Goal: Ask a question

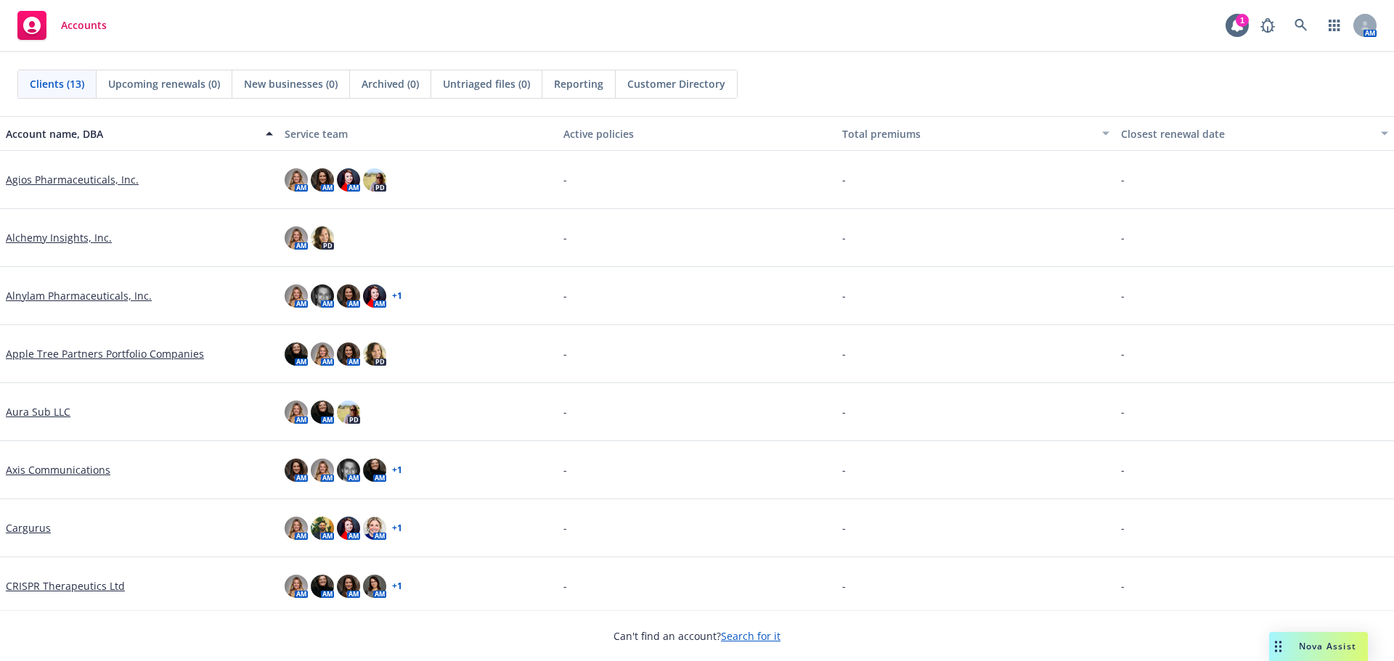
click at [1275, 645] on icon "Drag to move" at bounding box center [1278, 647] width 7 height 12
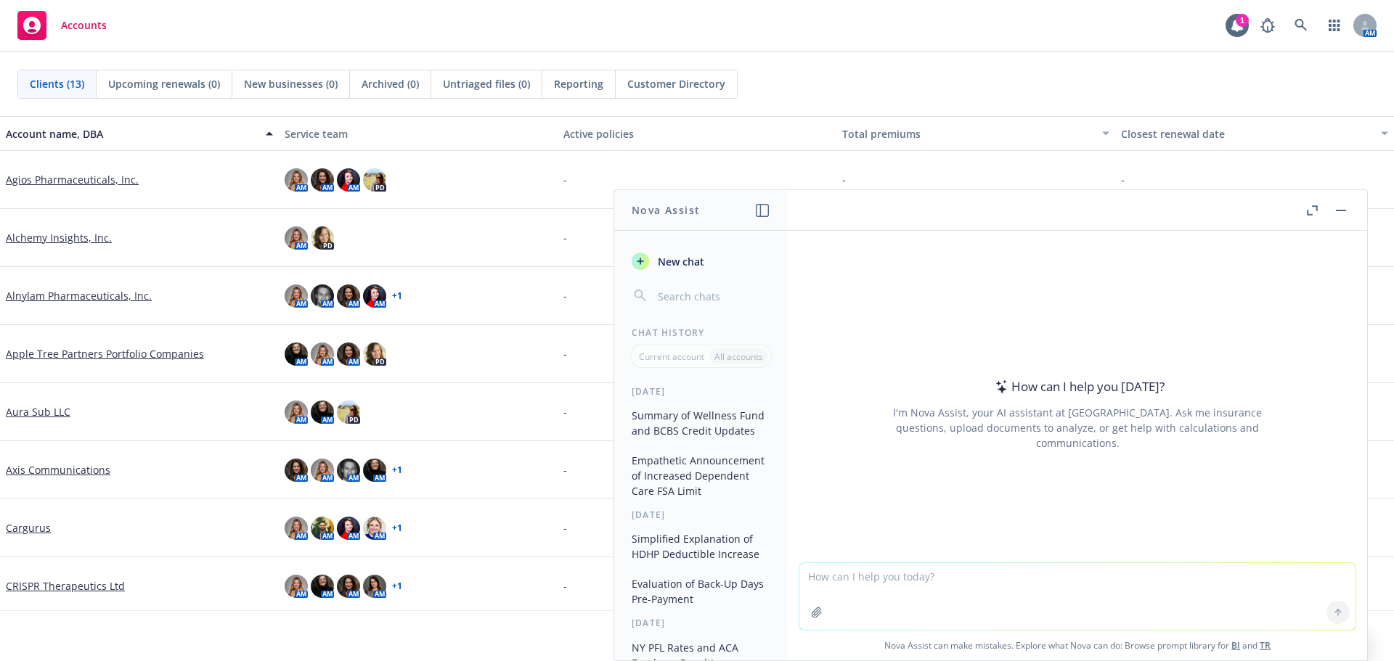
click at [971, 573] on textarea at bounding box center [1077, 596] width 556 height 67
type textarea "what is the cost of [MEDICAL_DATA] with and without insurance"
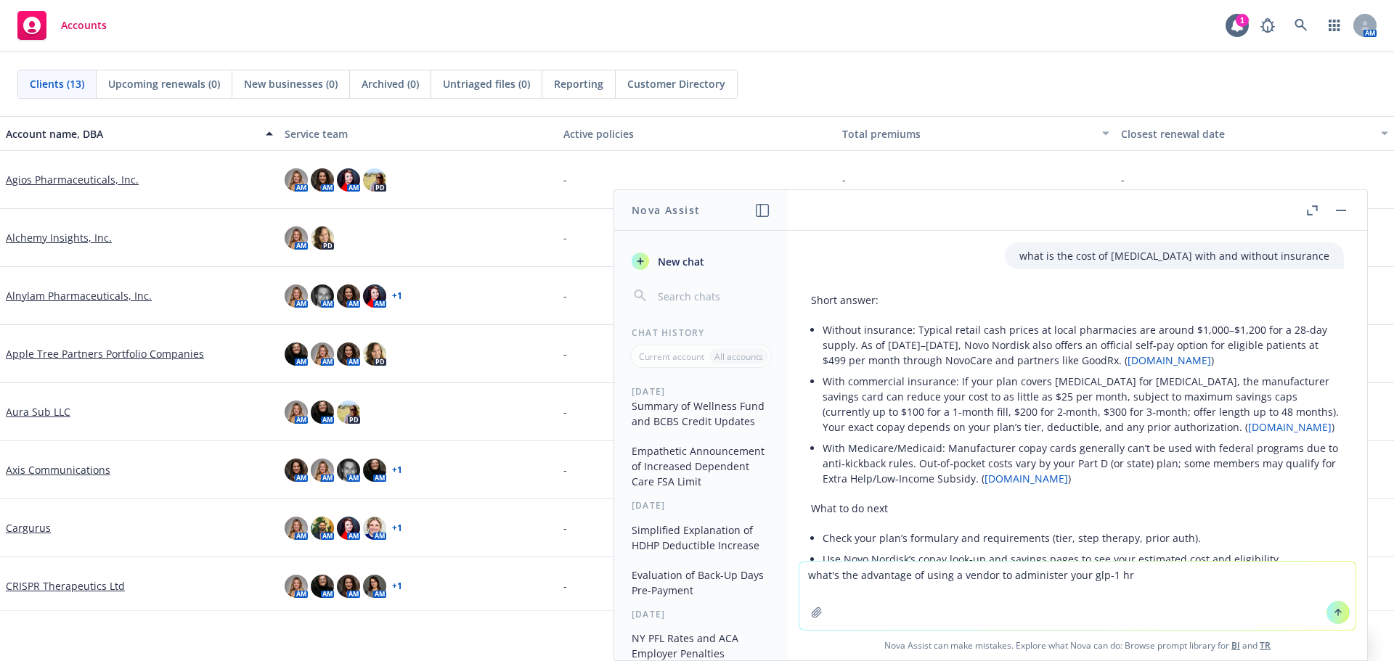
type textarea "what's the advantage of using a vendor to administer your glp-1 hra"
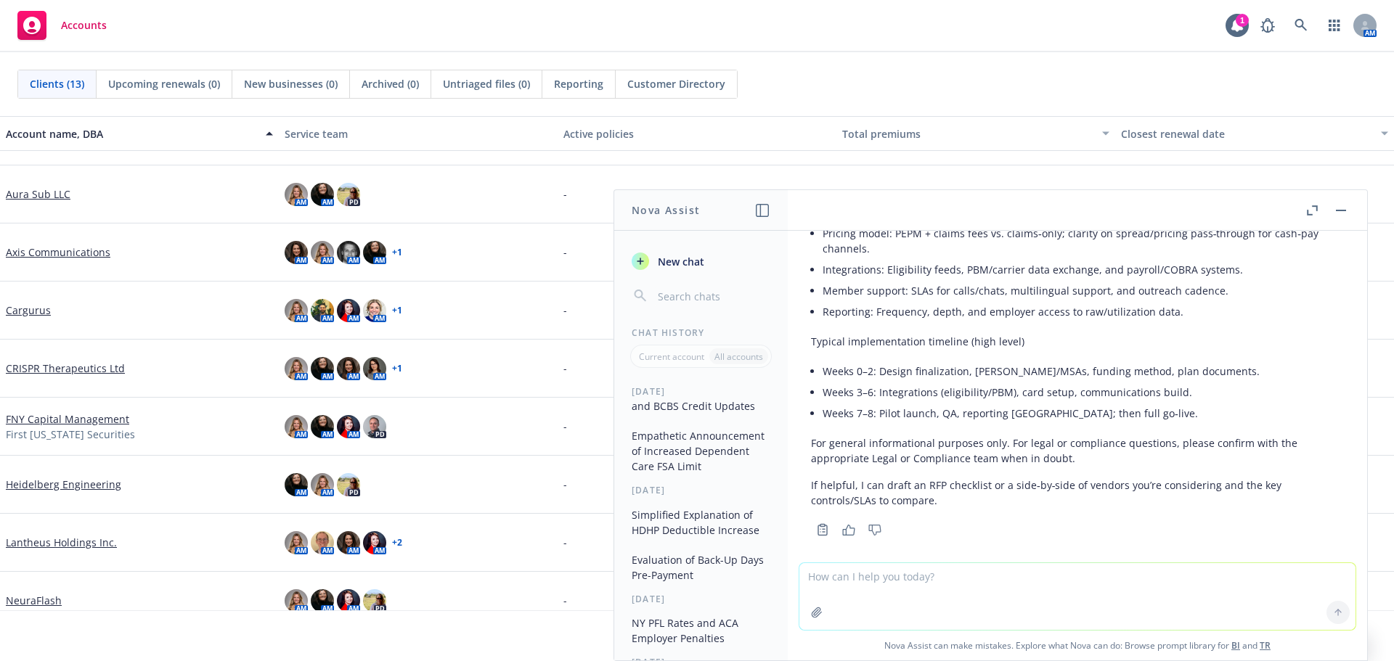
scroll to position [1600, 0]
